Goal: Task Accomplishment & Management: Use online tool/utility

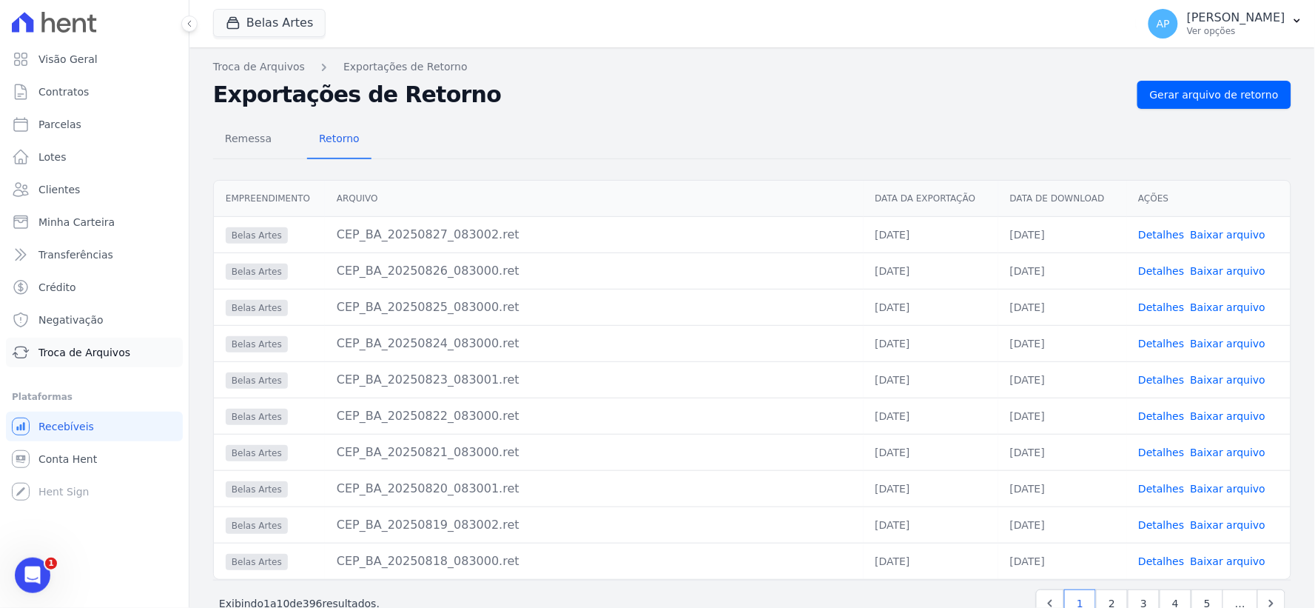
click at [86, 357] on span "Troca de Arquivos" at bounding box center [84, 352] width 92 height 15
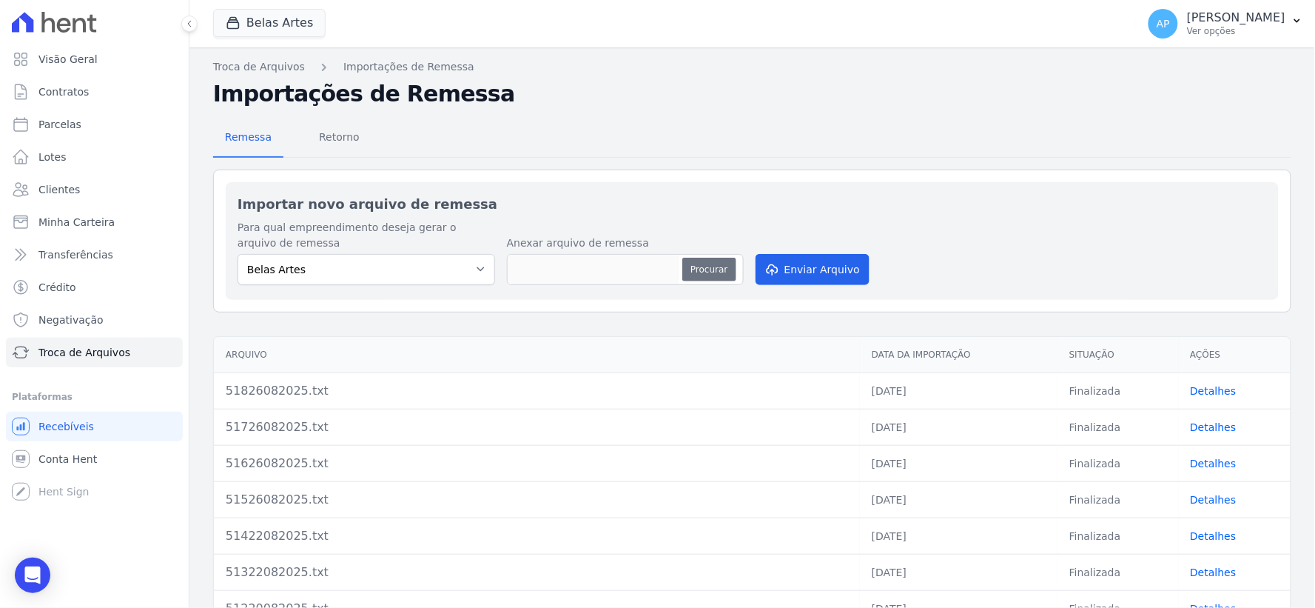
click at [728, 269] on button "Procurar" at bounding box center [708, 270] width 53 height 24
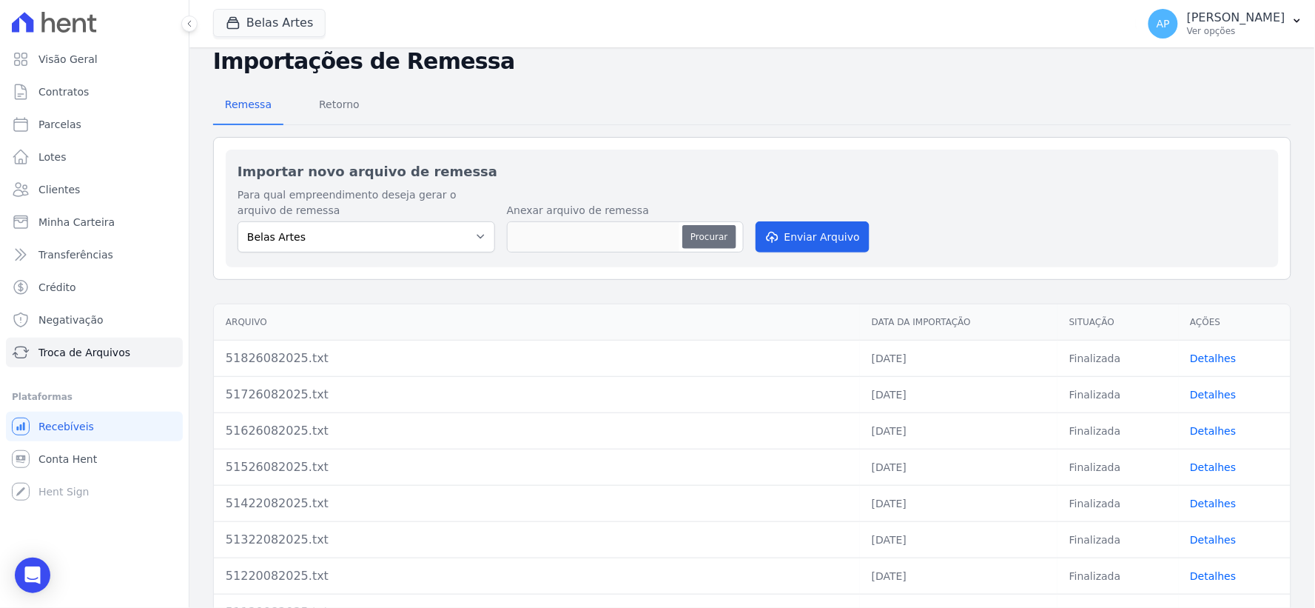
click at [707, 228] on button "Procurar" at bounding box center [708, 237] width 53 height 24
type input "51927082025.txt"
click at [823, 230] on button "Enviar Arquivo" at bounding box center [813, 236] width 114 height 31
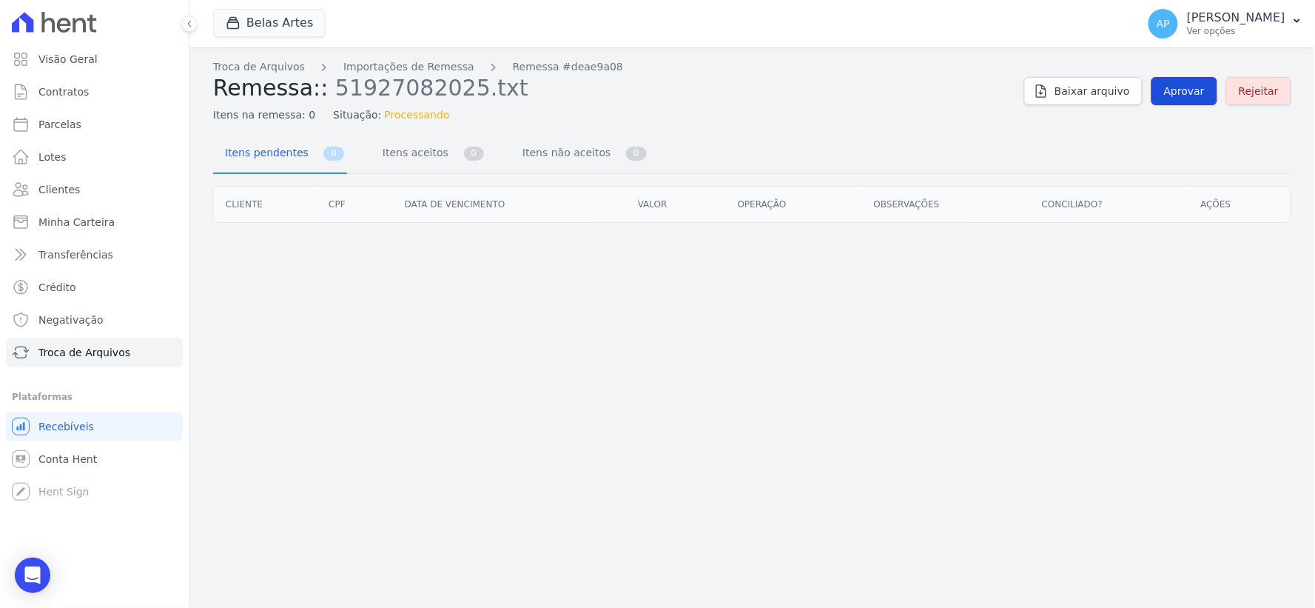
click at [1201, 78] on link "Aprovar" at bounding box center [1184, 91] width 66 height 28
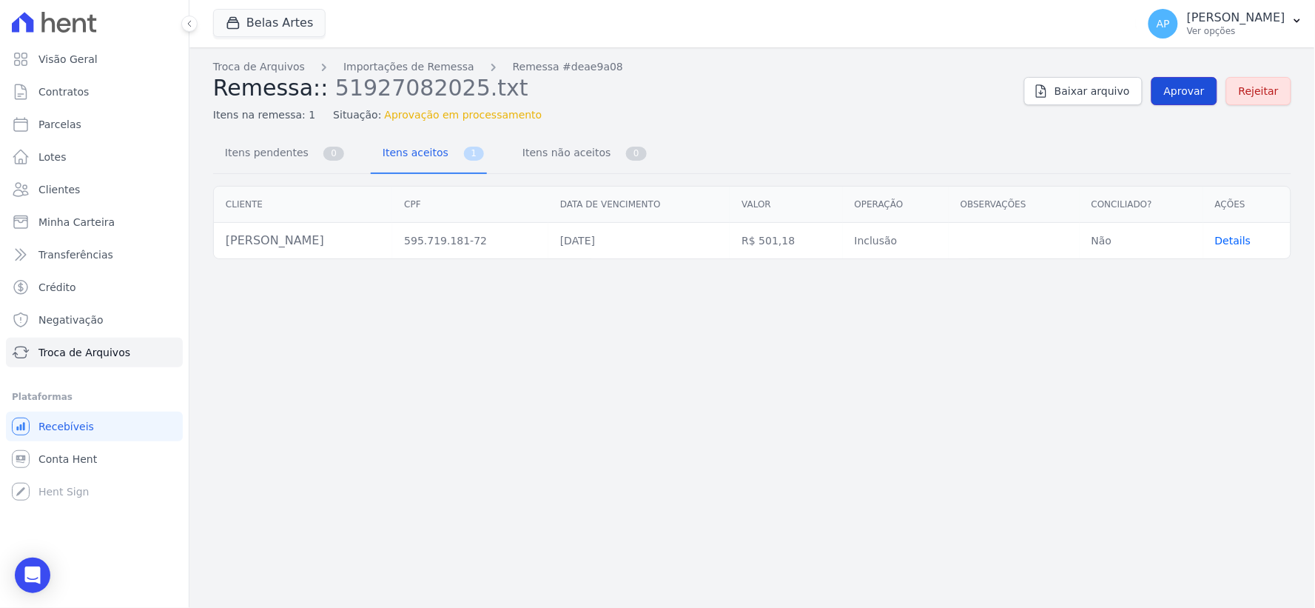
click at [1193, 90] on span "Aprovar" at bounding box center [1184, 91] width 41 height 15
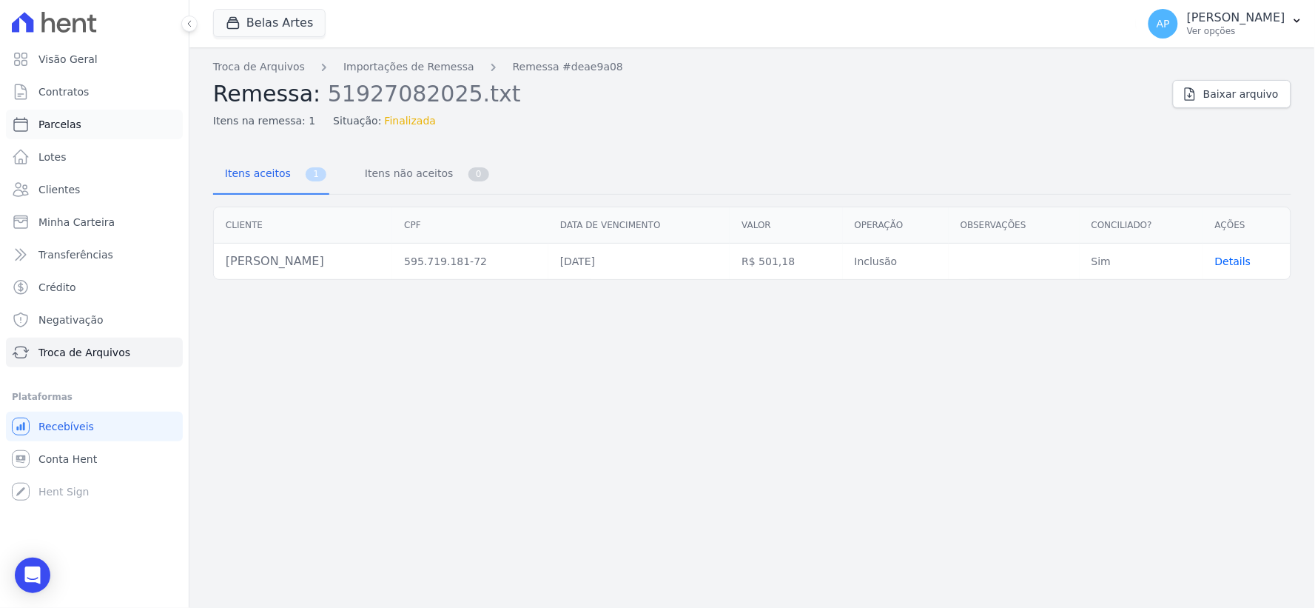
click at [76, 135] on link "Parcelas" at bounding box center [94, 125] width 177 height 30
select select
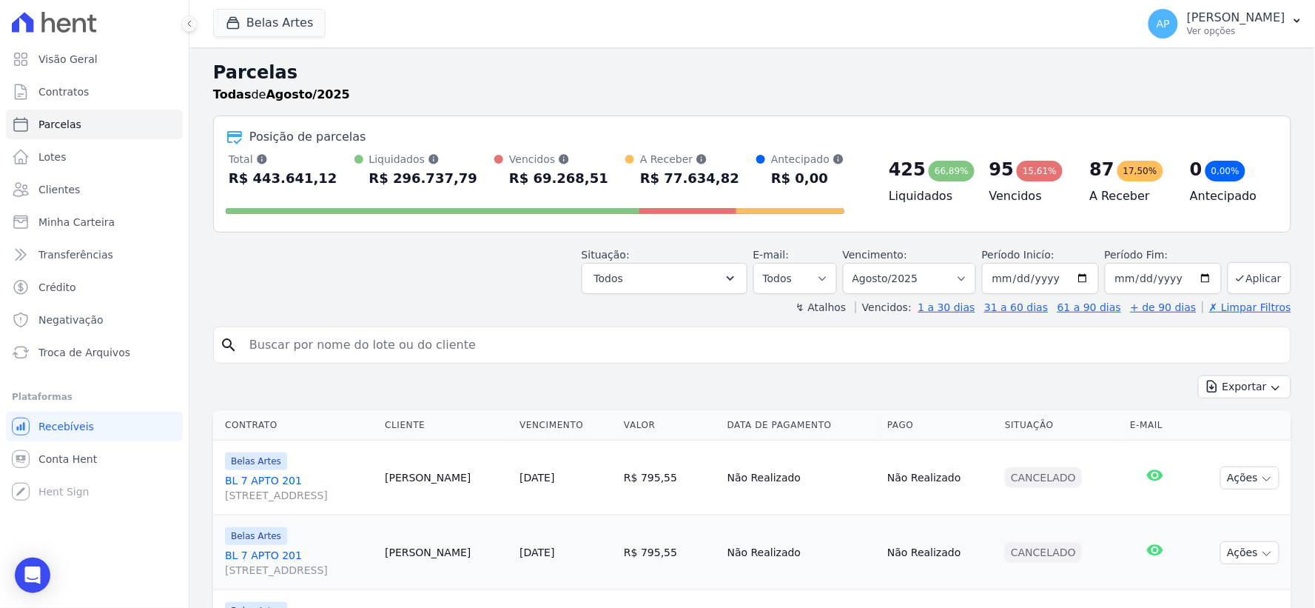
click at [491, 343] on input "search" at bounding box center [763, 345] width 1044 height 30
paste input "[PERSON_NAME] [PERSON_NAME]"
type input "[PERSON_NAME] [PERSON_NAME]"
select select
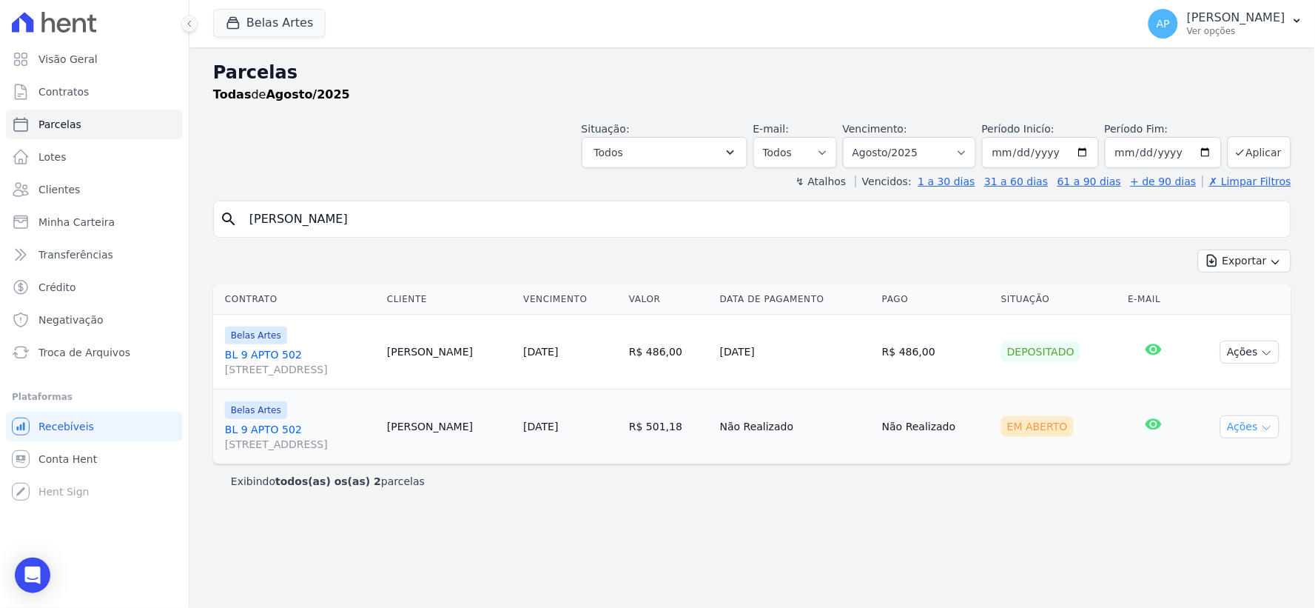
click at [1257, 427] on button "Ações" at bounding box center [1249, 426] width 59 height 23
click at [1262, 432] on icon "button" at bounding box center [1267, 428] width 12 height 12
click at [1263, 423] on icon "button" at bounding box center [1267, 428] width 12 height 12
click at [1269, 429] on icon "button" at bounding box center [1267, 428] width 12 height 12
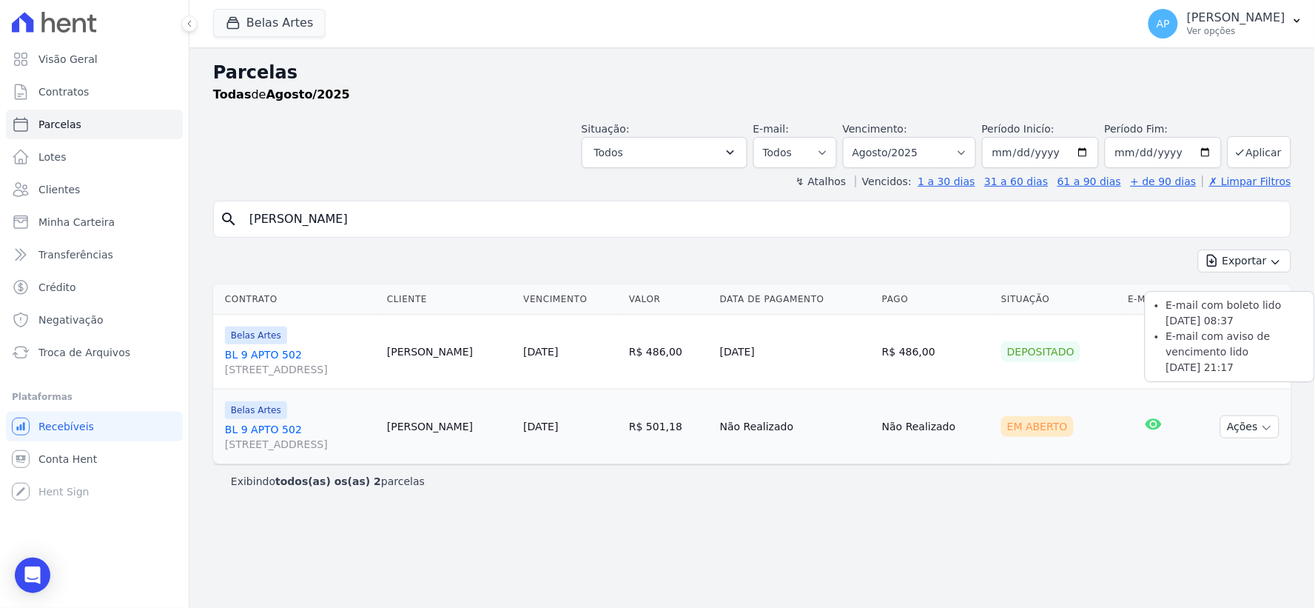
click at [1152, 425] on icon at bounding box center [1154, 423] width 16 height 11
click at [1239, 424] on button "Ações" at bounding box center [1249, 426] width 59 height 23
click at [1264, 429] on icon "button" at bounding box center [1267, 428] width 12 height 12
click at [1268, 348] on icon "button" at bounding box center [1267, 353] width 12 height 12
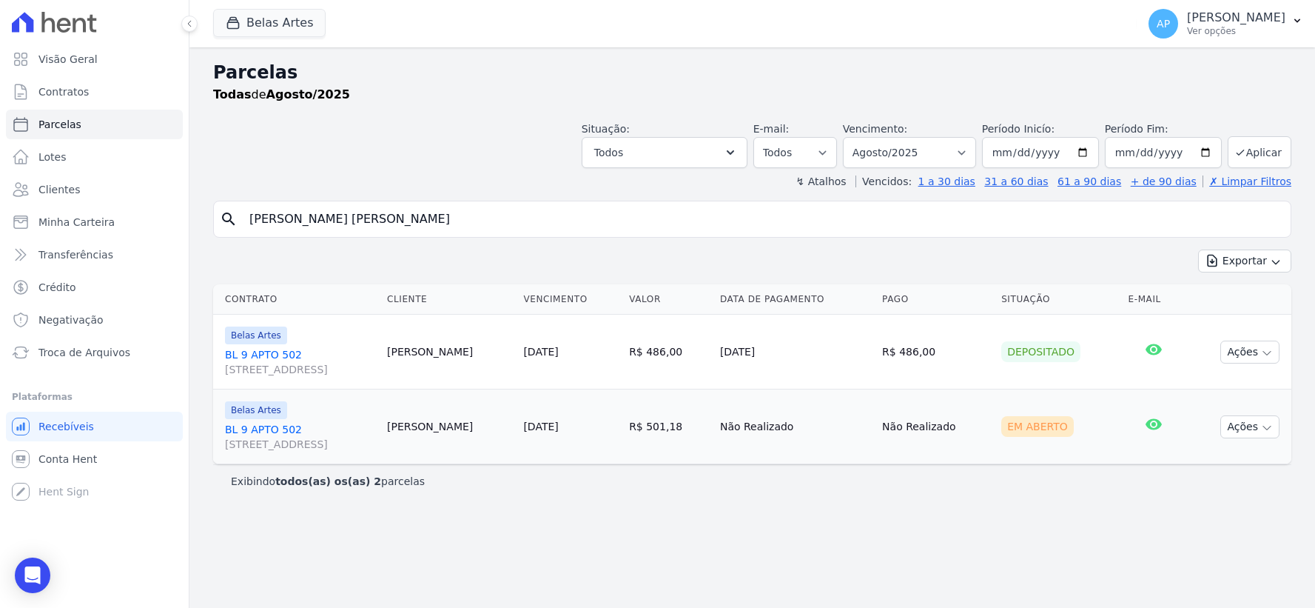
select select
click at [1270, 431] on icon "button" at bounding box center [1267, 428] width 12 height 12
click at [1228, 457] on link "Ver boleto" at bounding box center [1244, 460] width 142 height 27
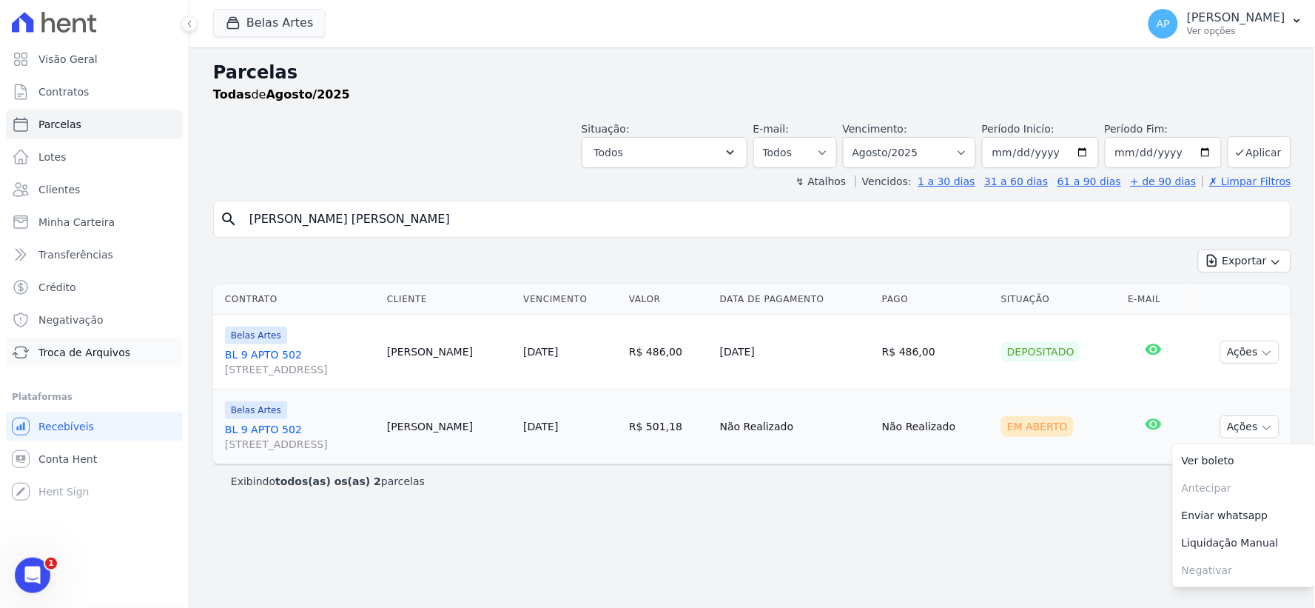
click at [75, 365] on link "Troca de Arquivos" at bounding box center [94, 352] width 177 height 30
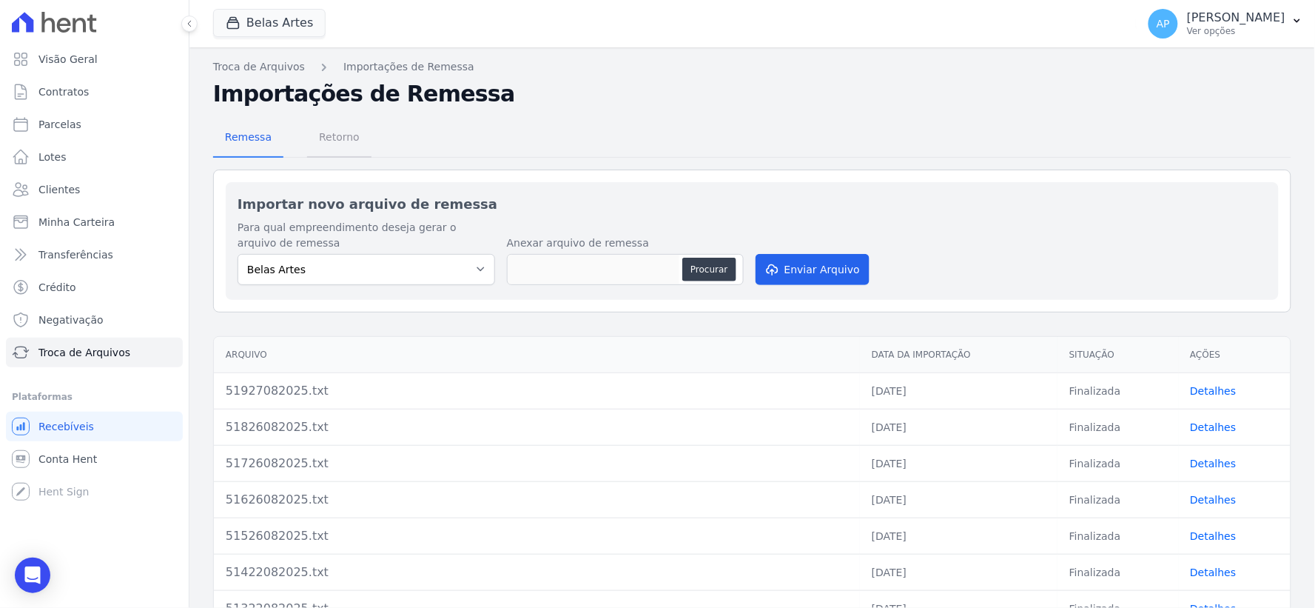
click at [349, 132] on span "Retorno" at bounding box center [339, 137] width 58 height 30
